Goal: Task Accomplishment & Management: Complete application form

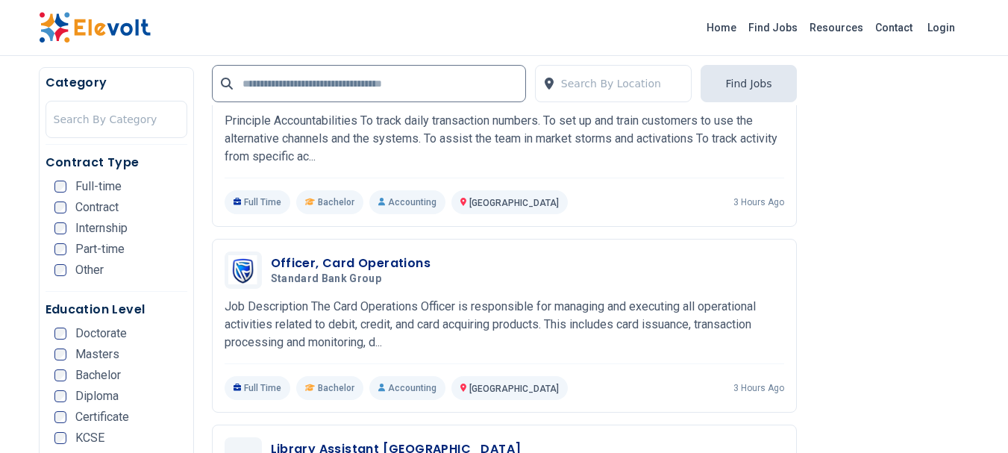
scroll to position [2538, 0]
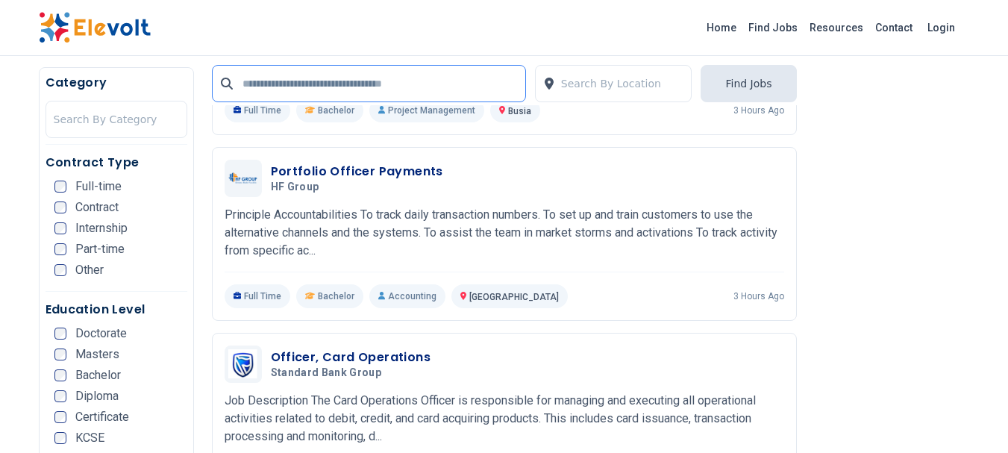
click at [431, 87] on input "text" at bounding box center [369, 83] width 314 height 37
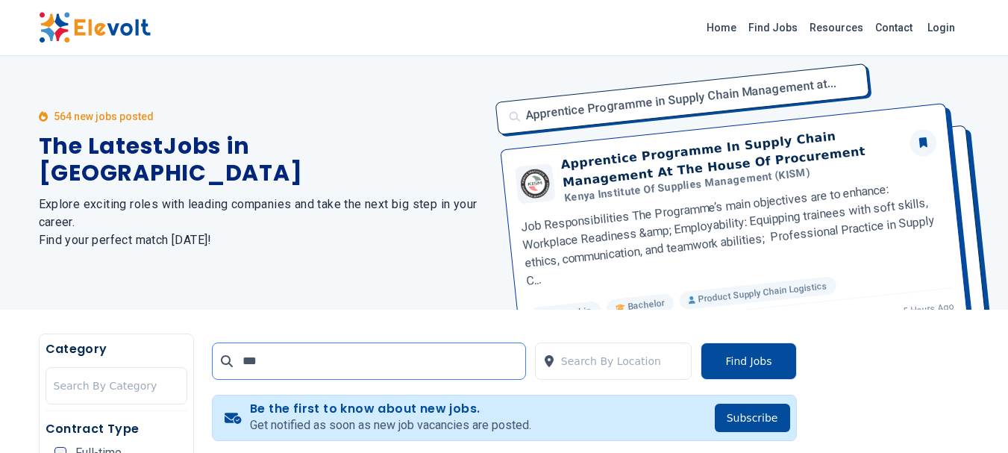
scroll to position [0, 0]
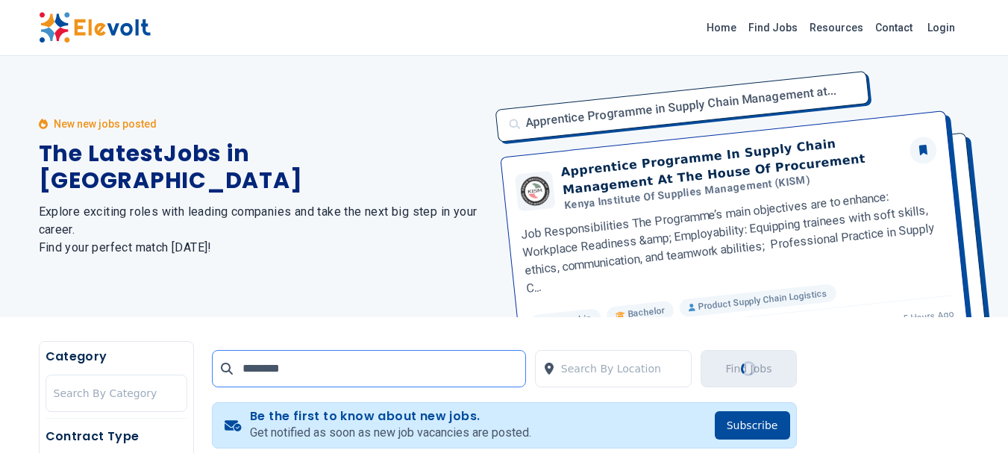
type input "********"
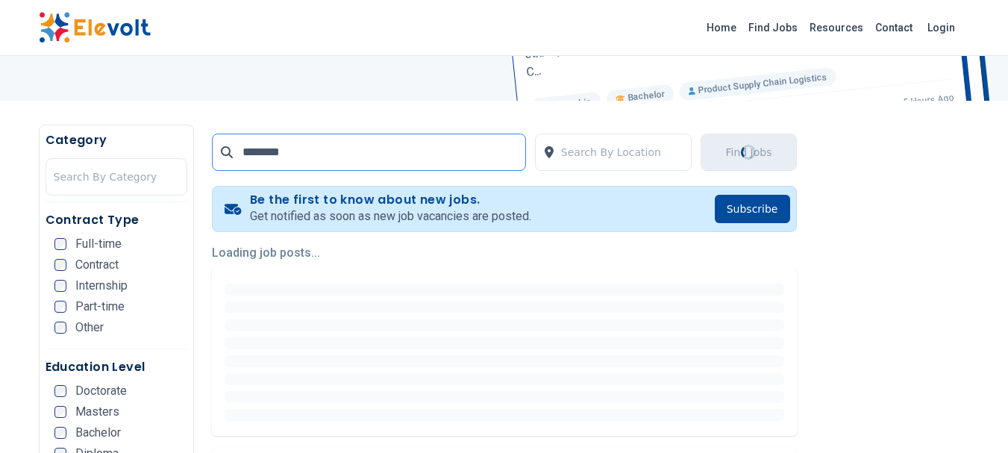
scroll to position [224, 0]
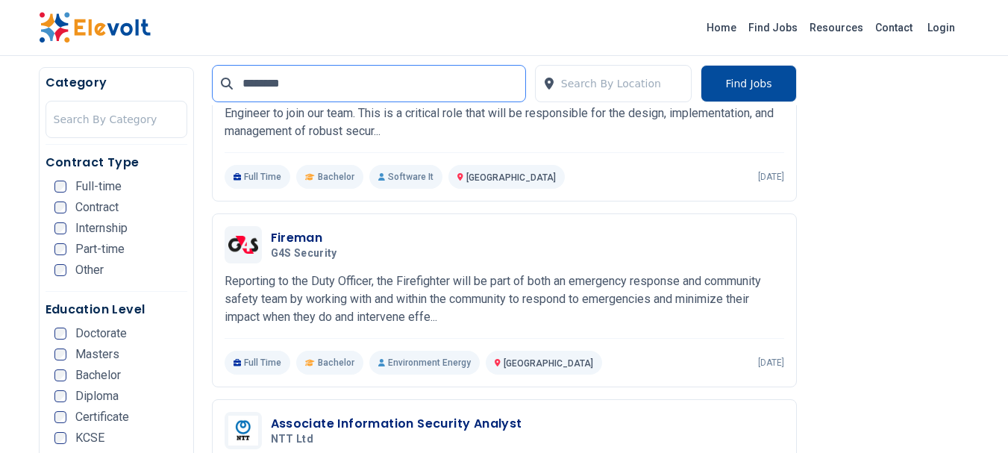
scroll to position [1717, 0]
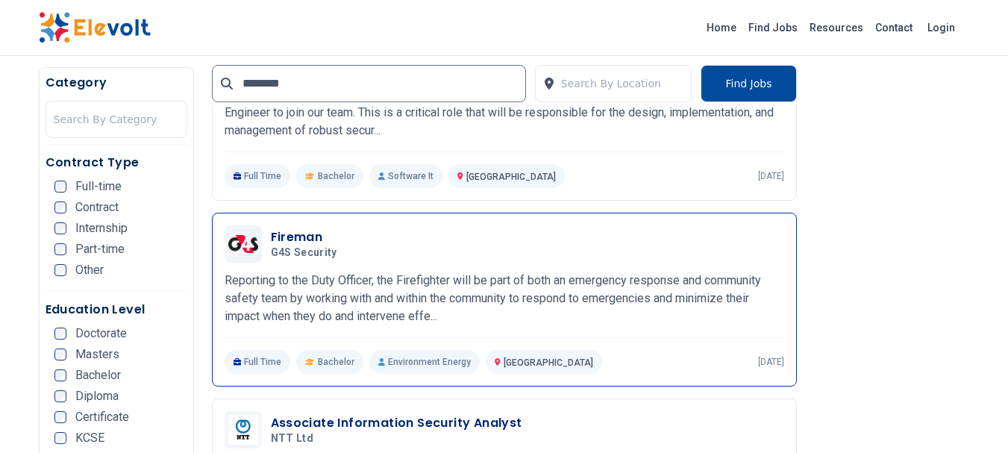
click at [425, 251] on div "Fireman G4S Security 09/03/2025 10/03/2025" at bounding box center [527, 243] width 513 height 31
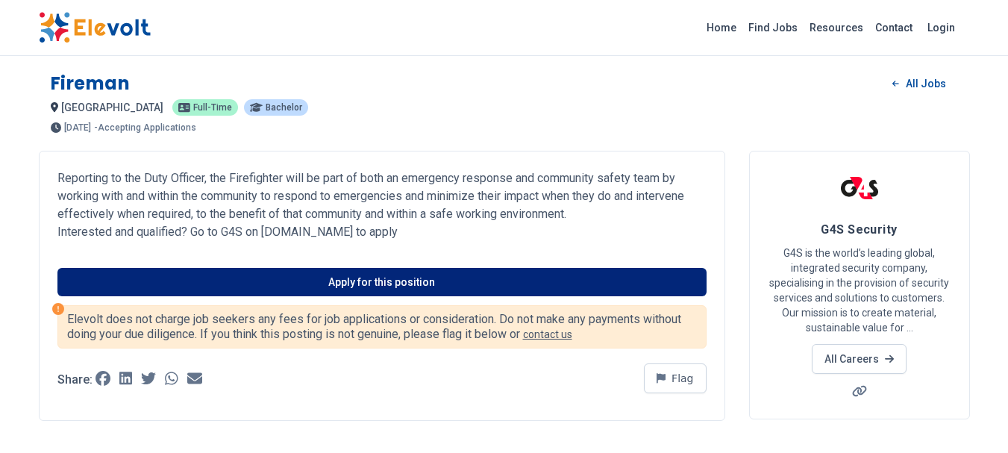
click at [287, 277] on link "Apply for this position" at bounding box center [381, 282] width 649 height 28
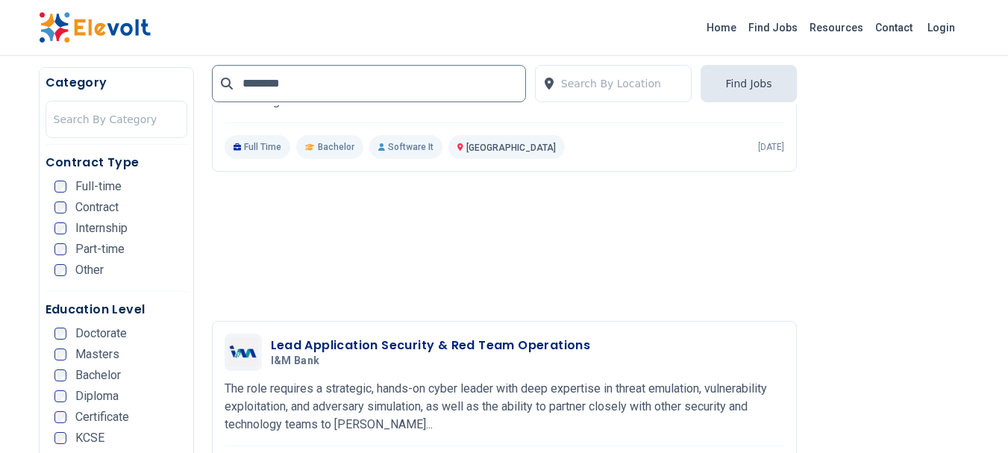
scroll to position [2239, 0]
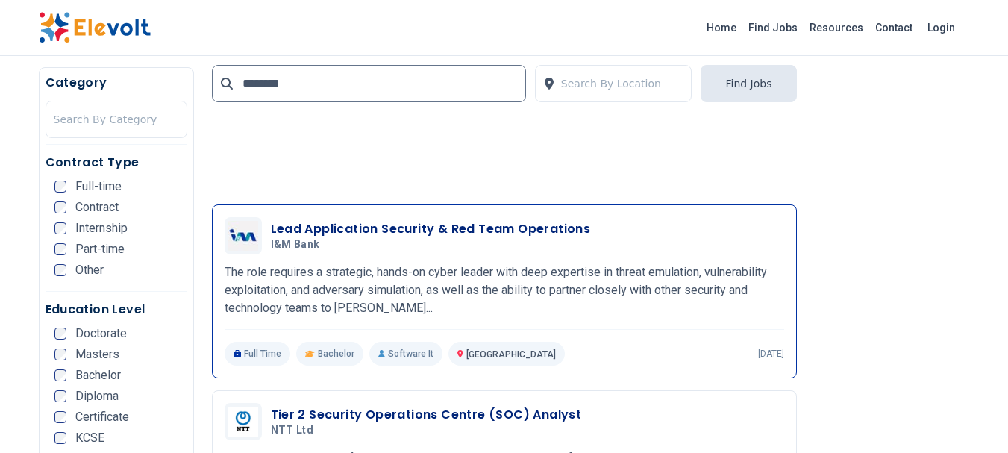
click at [392, 301] on p "The role requires a strategic, hands-on cyber leader with deep expertise in thr…" at bounding box center [505, 290] width 560 height 54
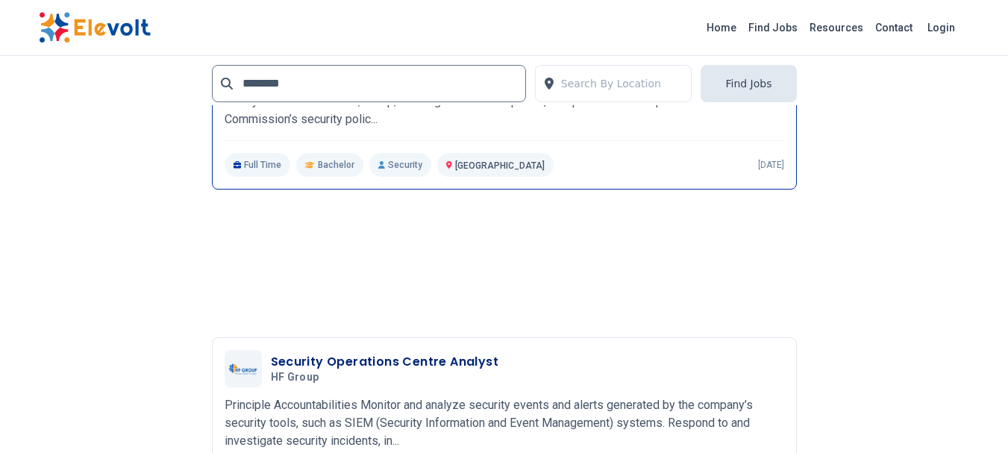
scroll to position [2687, 0]
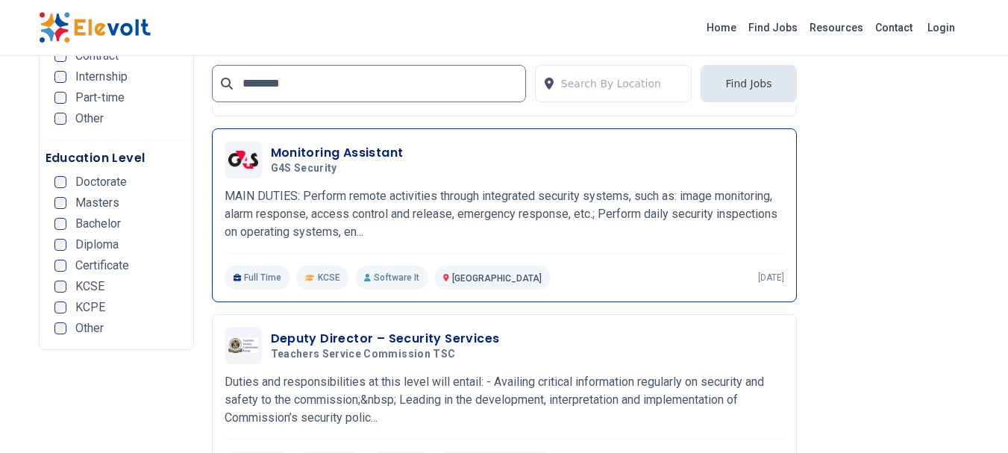
click at [327, 152] on h3 "Monitoring Assistant" at bounding box center [337, 153] width 133 height 18
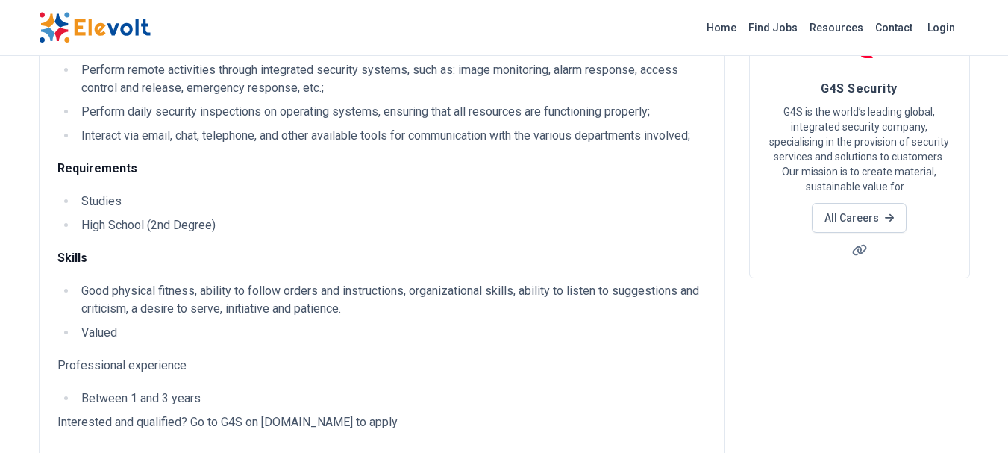
scroll to position [299, 0]
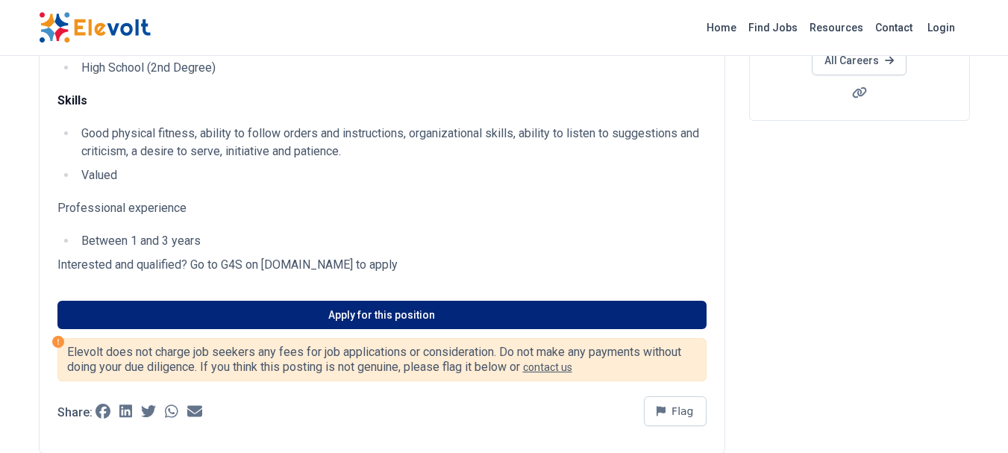
click at [373, 319] on link "Apply for this position" at bounding box center [381, 315] width 649 height 28
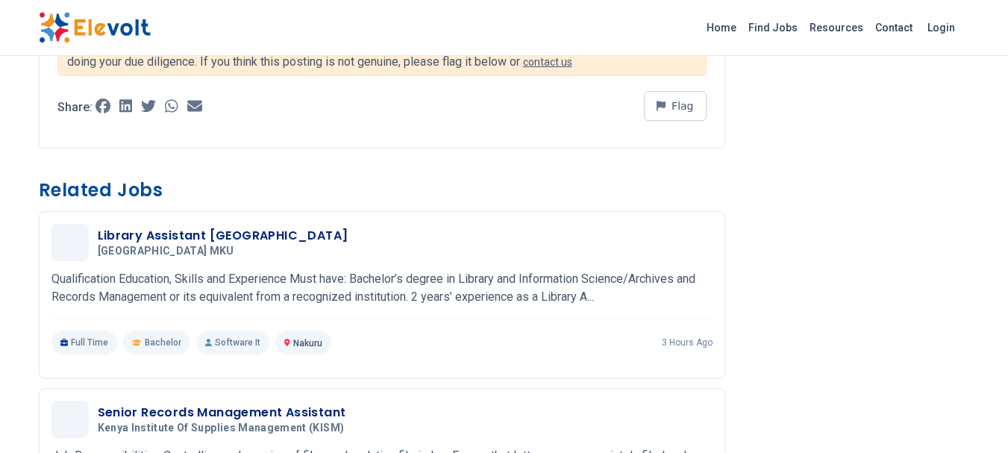
scroll to position [0, 0]
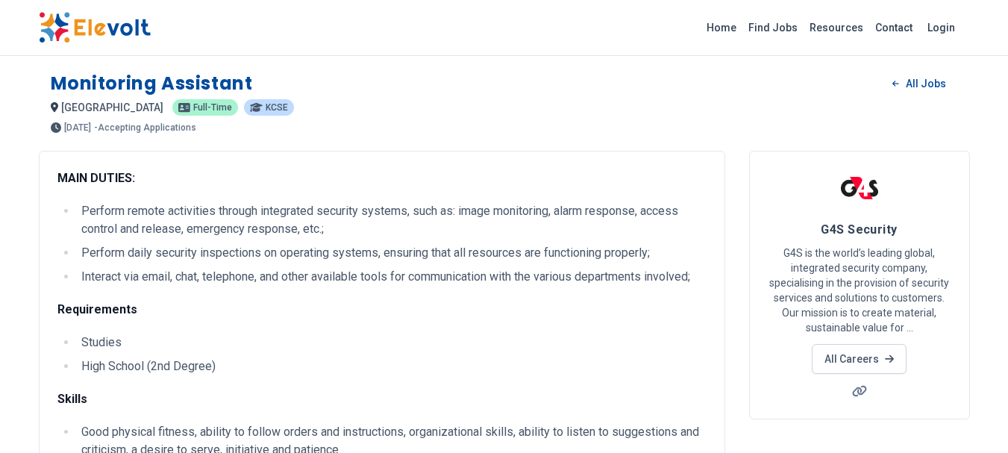
click at [71, 35] on img at bounding box center [95, 27] width 112 height 31
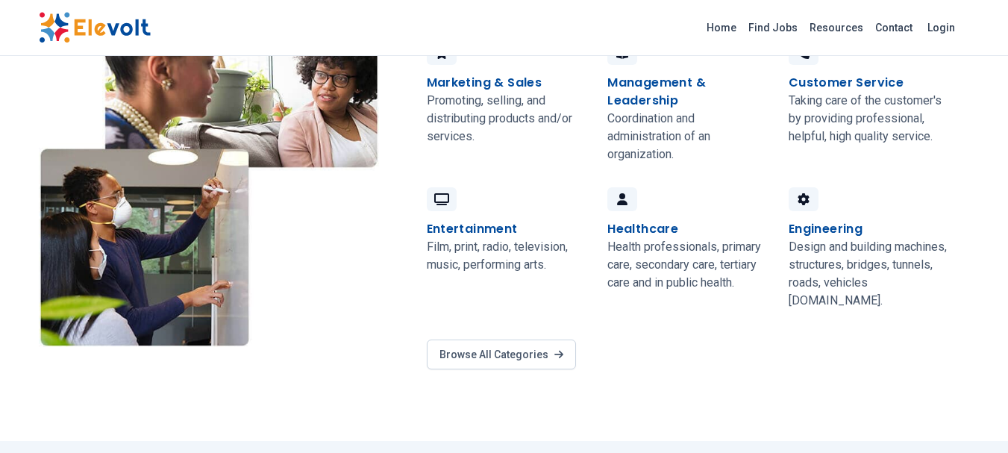
scroll to position [1418, 0]
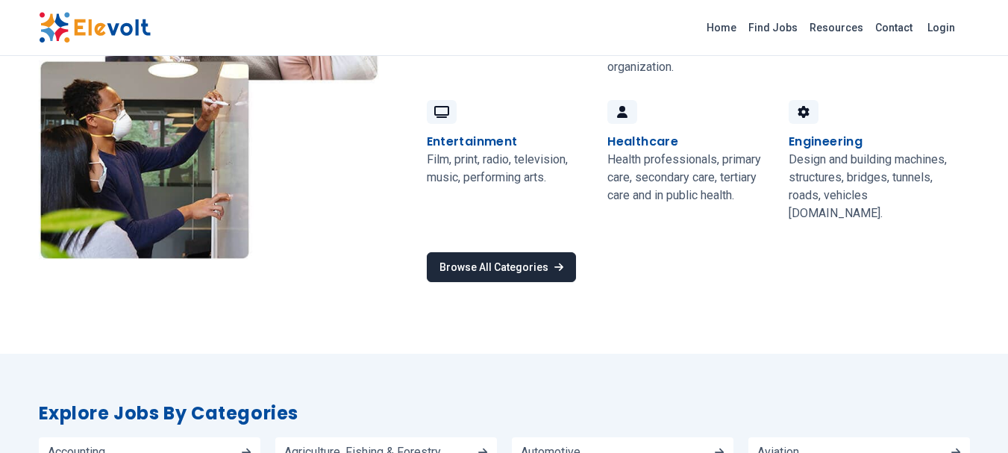
click at [561, 252] on link "Browse All Categories" at bounding box center [501, 267] width 149 height 30
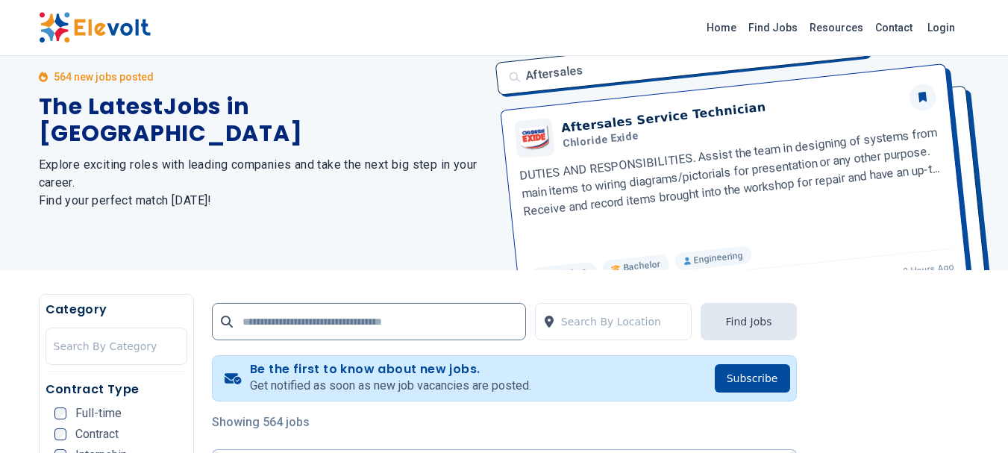
scroll to position [224, 0]
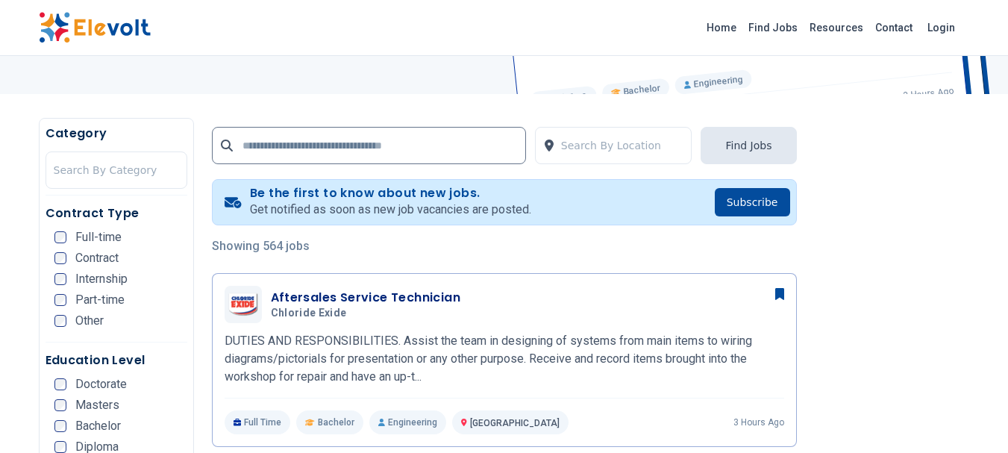
scroll to position [224, 0]
click at [308, 151] on input "text" at bounding box center [369, 144] width 314 height 37
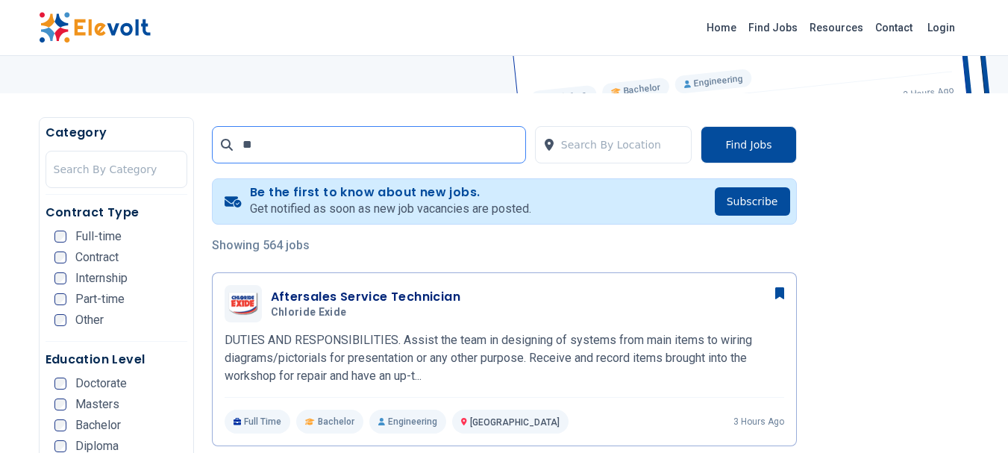
scroll to position [0, 0]
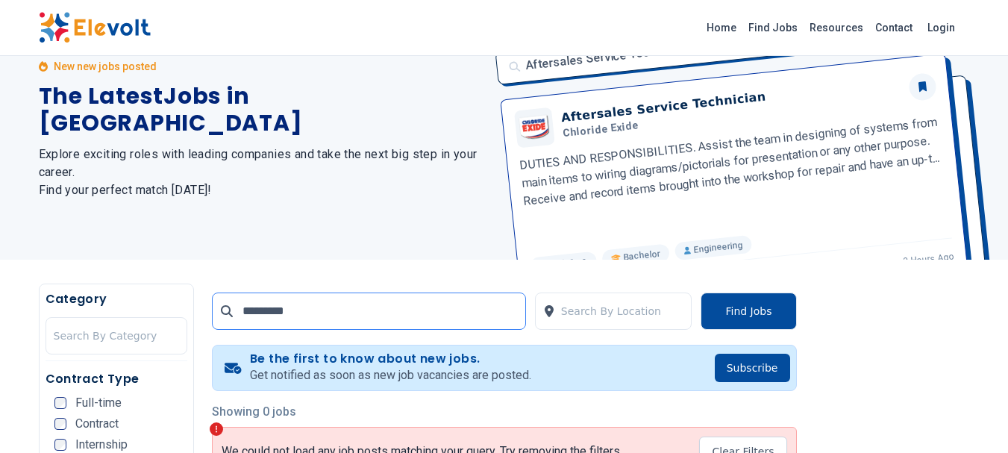
scroll to position [224, 0]
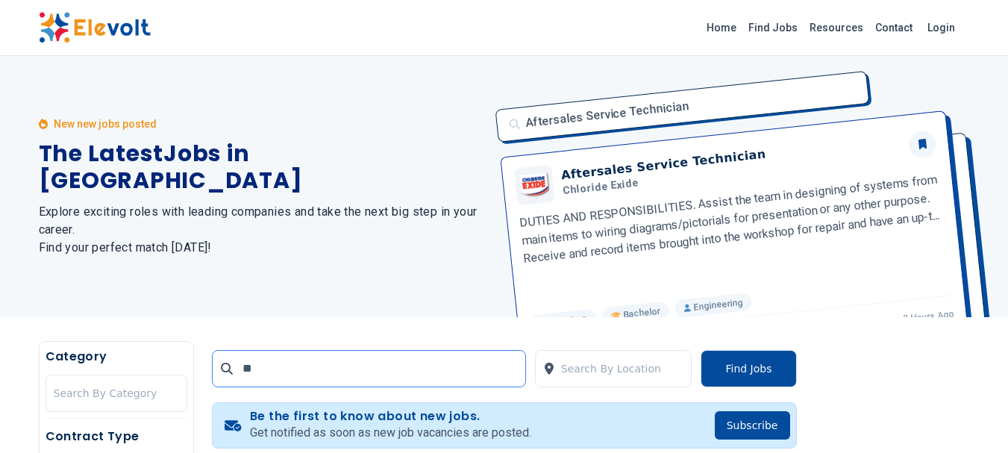
type input "*"
